Goal: Task Accomplishment & Management: Complete application form

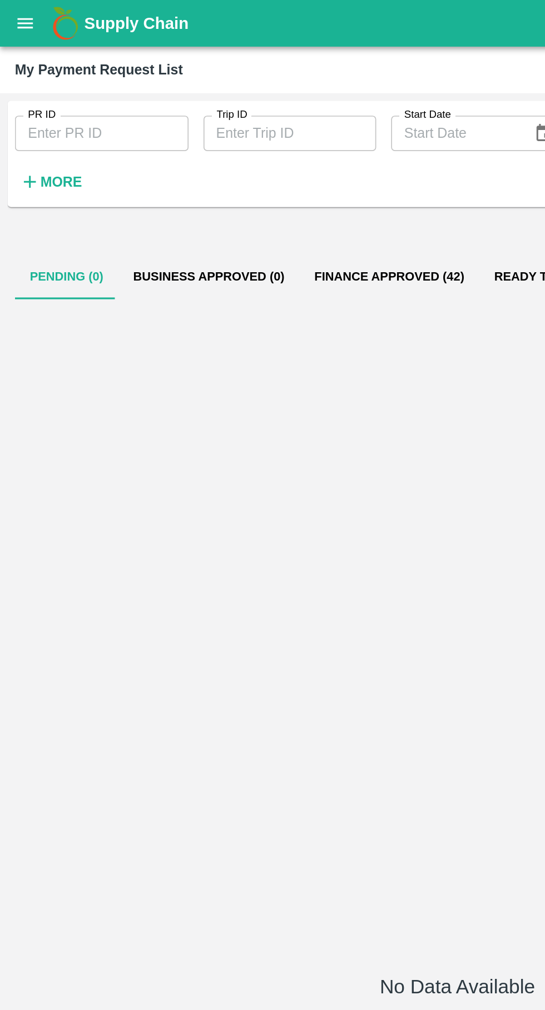
click at [18, 20] on button "open drawer" at bounding box center [15, 14] width 26 height 26
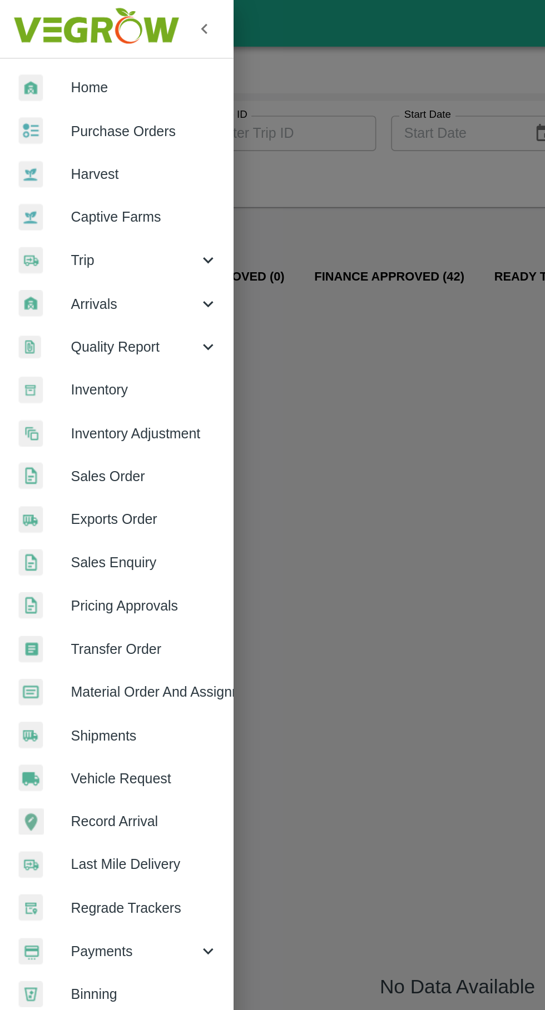
click at [77, 147] on div "Trip" at bounding box center [69, 155] width 139 height 26
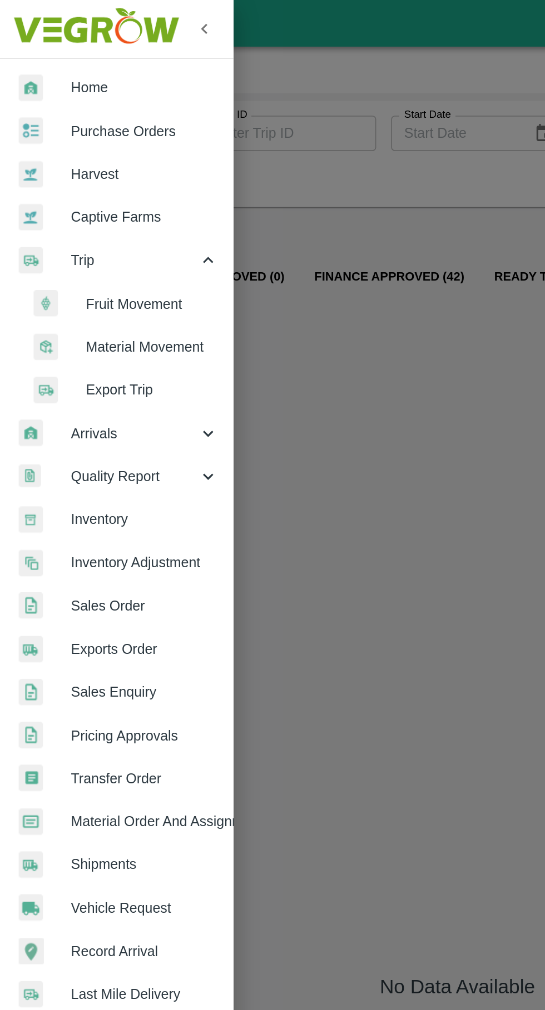
click at [100, 175] on span "Fruit Movement" at bounding box center [90, 181] width 79 height 12
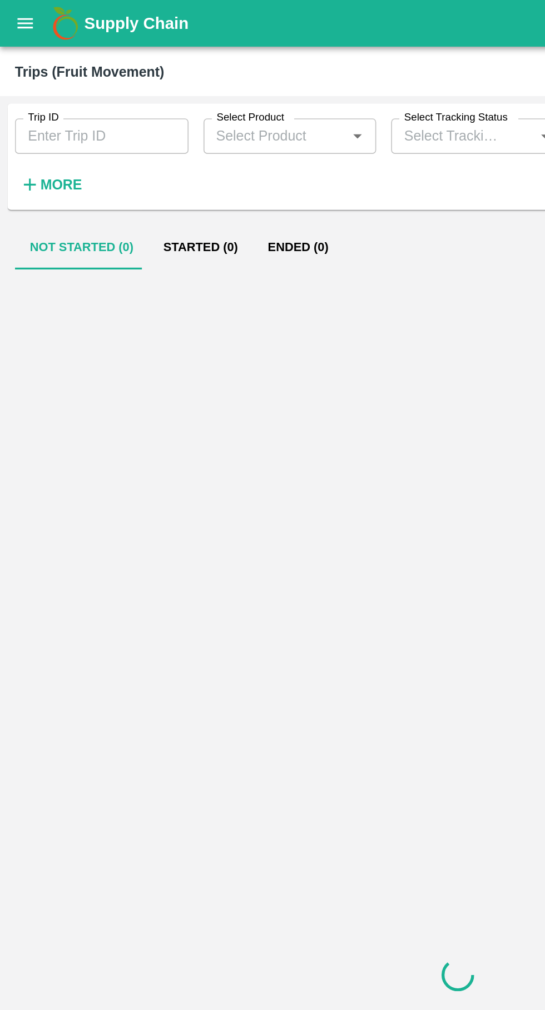
click at [72, 82] on input "Trip ID" at bounding box center [60, 81] width 103 height 21
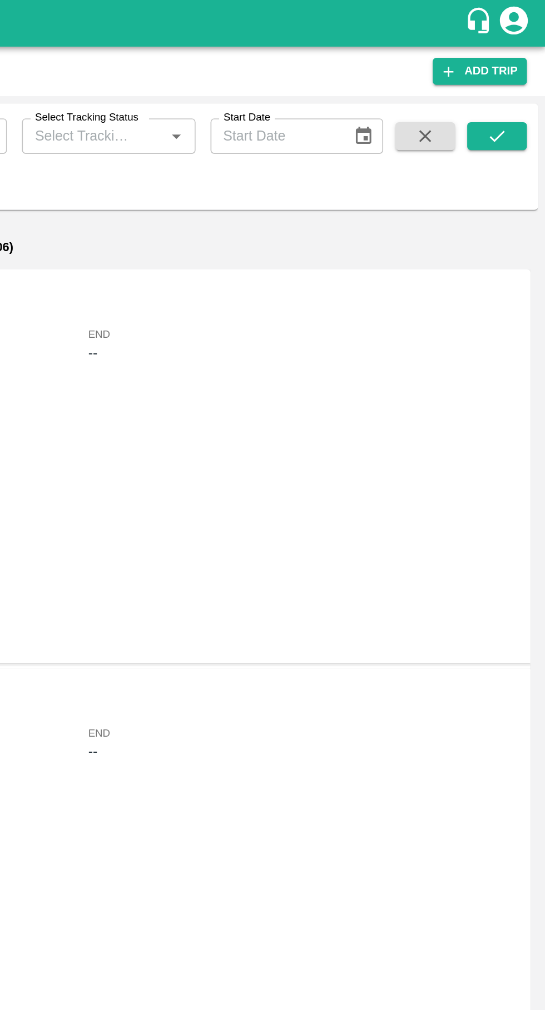
type input "88077"
click at [518, 78] on icon "submit" at bounding box center [516, 81] width 12 height 12
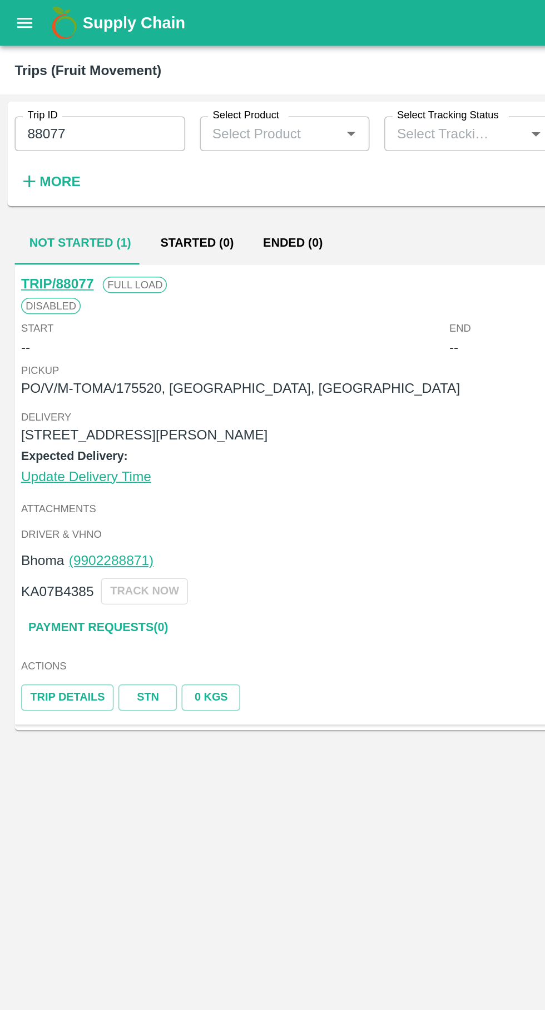
click at [35, 381] on link "Payment Requests( 0 )" at bounding box center [59, 380] width 93 height 19
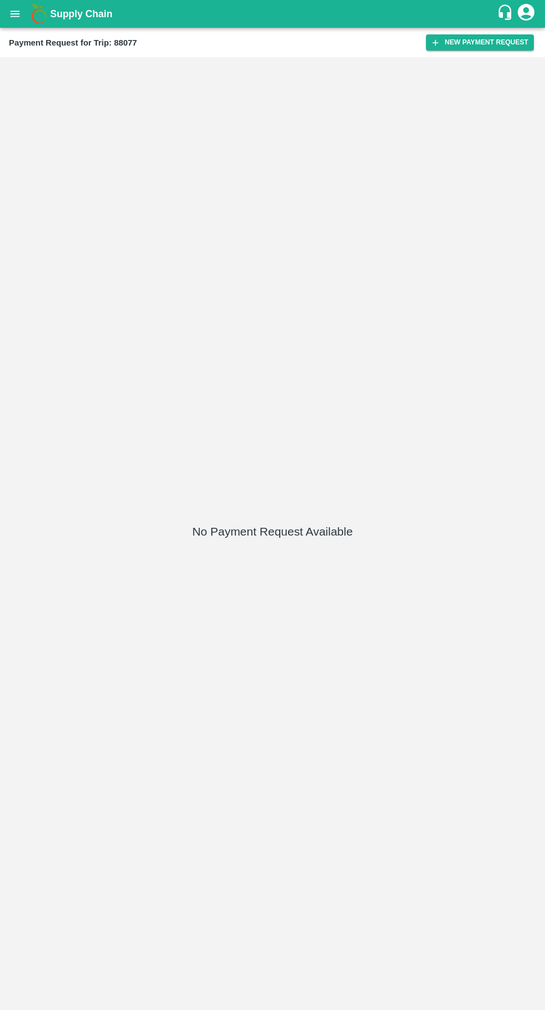
click at [466, 43] on button "New Payment Request" at bounding box center [480, 42] width 108 height 16
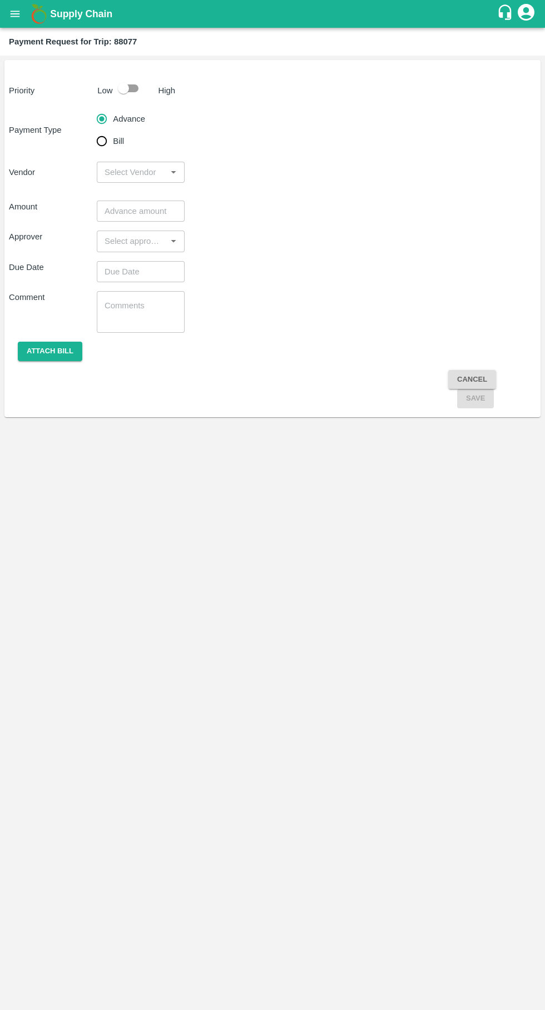
click at [134, 82] on input "checkbox" at bounding box center [123, 88] width 63 height 21
checkbox input "true"
click at [99, 143] on input "Bill" at bounding box center [102, 141] width 22 height 22
radio input "true"
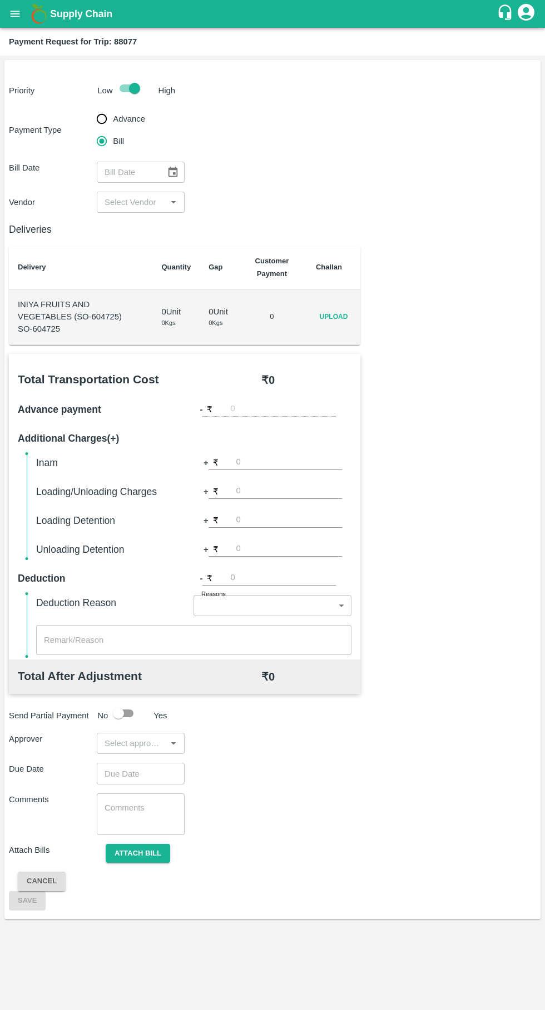
click at [354, 348] on div "Deliveries Delivery Quantity Gap Customer Payment Challan INIYA FRUITS AND VEGE…" at bounding box center [272, 562] width 527 height 698
click at [335, 317] on span "Upload" at bounding box center [334, 317] width 36 height 16
click at [0, 0] on input "Upload" at bounding box center [0, 0] width 0 height 0
click at [346, 322] on span "Upload" at bounding box center [334, 317] width 36 height 16
click at [0, 0] on input "Upload" at bounding box center [0, 0] width 0 height 0
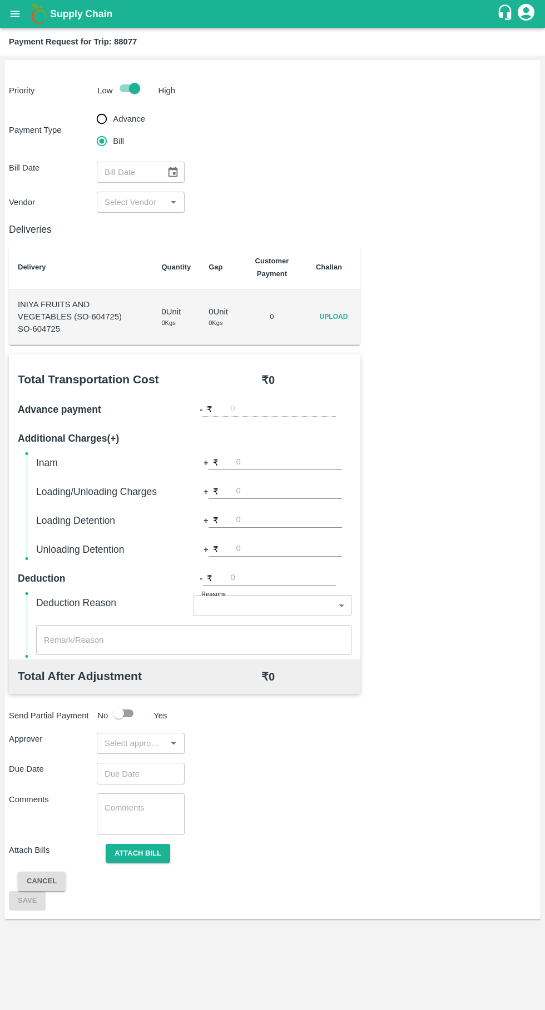
click at [351, 310] on span "Upload" at bounding box center [334, 317] width 36 height 16
click at [0, 0] on input "Upload" at bounding box center [0, 0] width 0 height 0
